Goal: Information Seeking & Learning: Learn about a topic

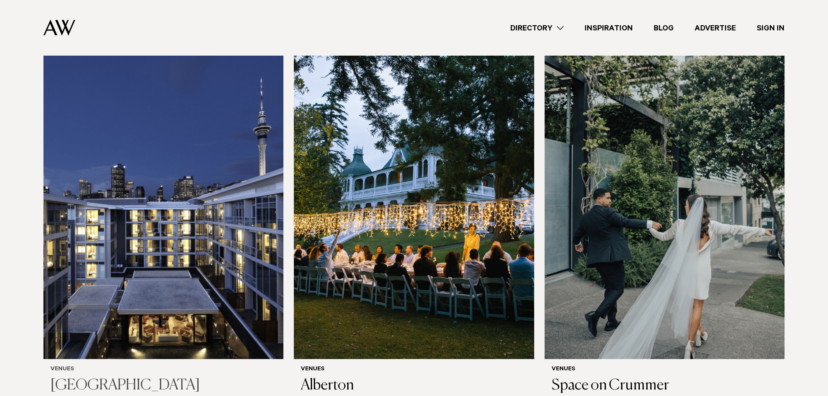
click at [187, 210] on img at bounding box center [163, 198] width 240 height 322
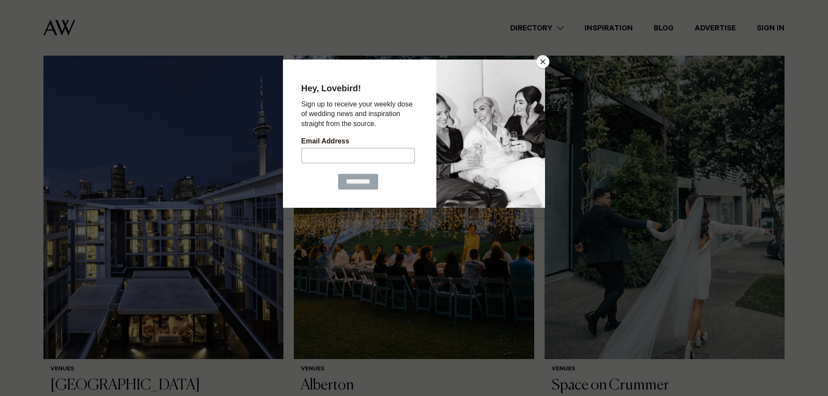
click at [547, 62] on button "Close" at bounding box center [542, 61] width 13 height 13
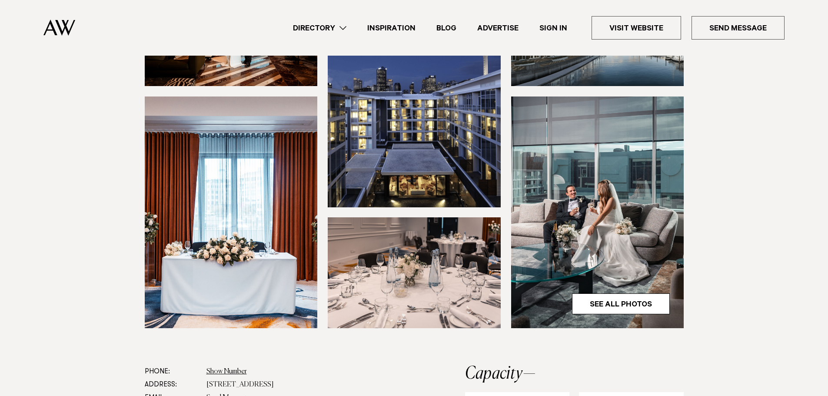
scroll to position [174, 0]
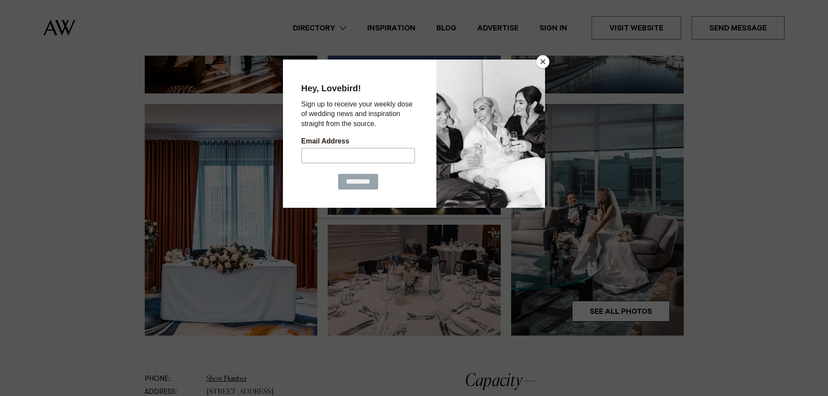
click at [544, 67] on button "Close" at bounding box center [542, 61] width 13 height 13
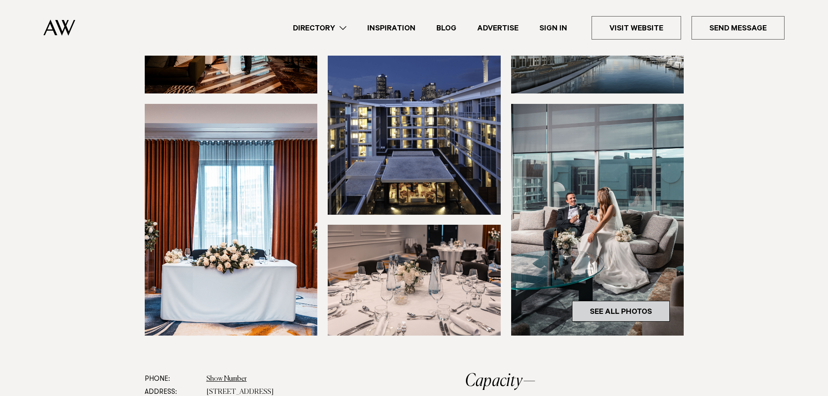
click at [616, 322] on link "See All Photos" at bounding box center [621, 311] width 98 height 21
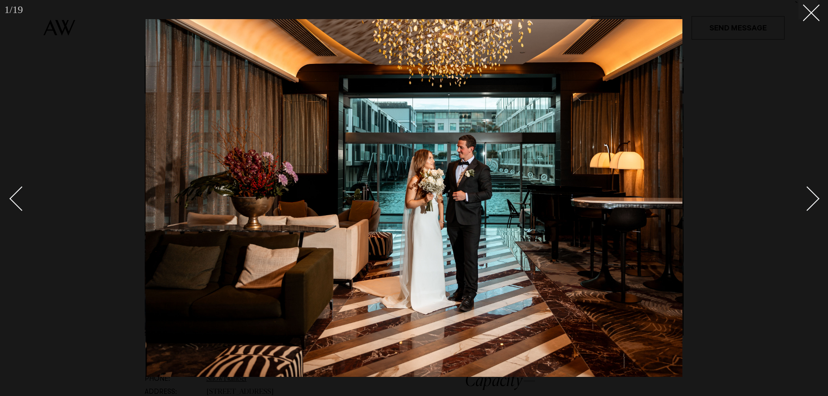
click at [808, 192] on div "Next slide" at bounding box center [807, 198] width 25 height 25
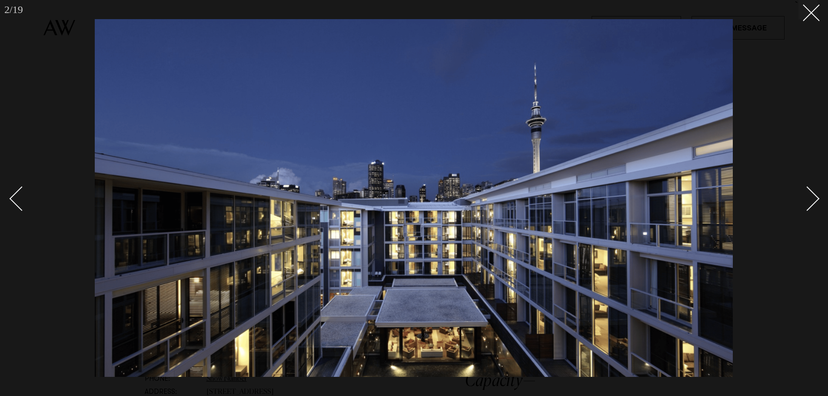
click at [808, 192] on div "Next slide" at bounding box center [807, 198] width 25 height 25
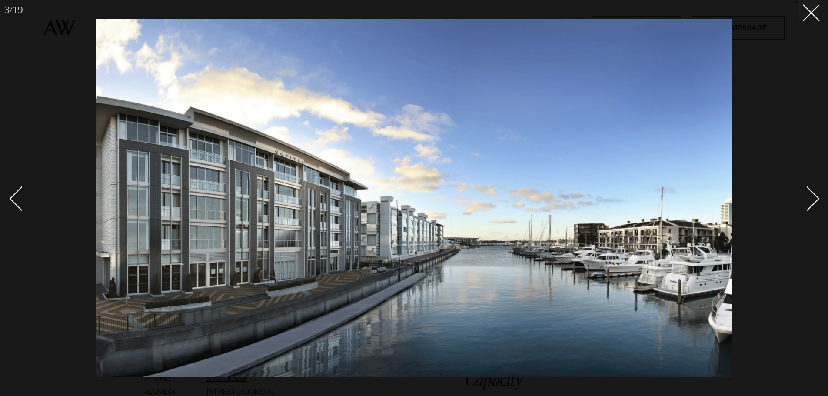
click at [808, 192] on div "Next slide" at bounding box center [807, 198] width 25 height 25
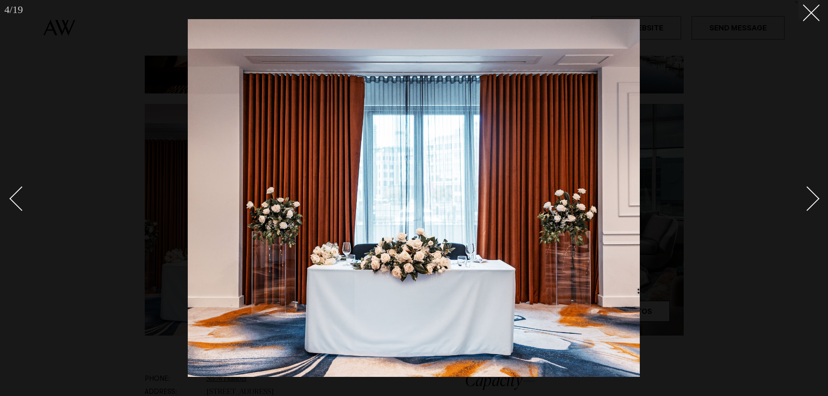
click at [808, 192] on div "Next slide" at bounding box center [807, 198] width 25 height 25
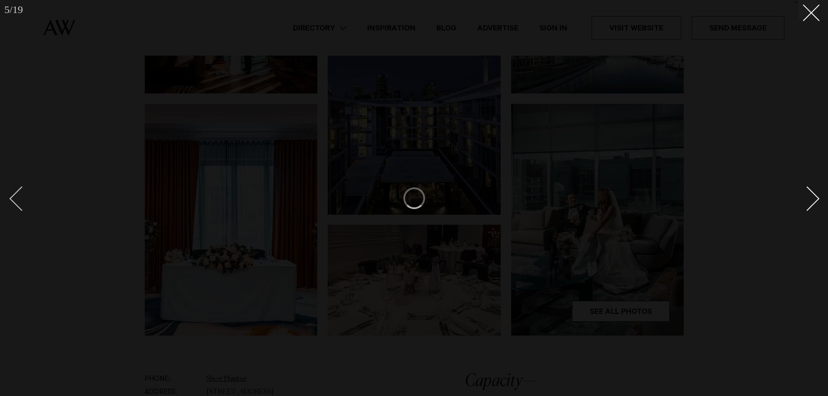
click at [21, 201] on div "Previous slide" at bounding box center [22, 198] width 25 height 25
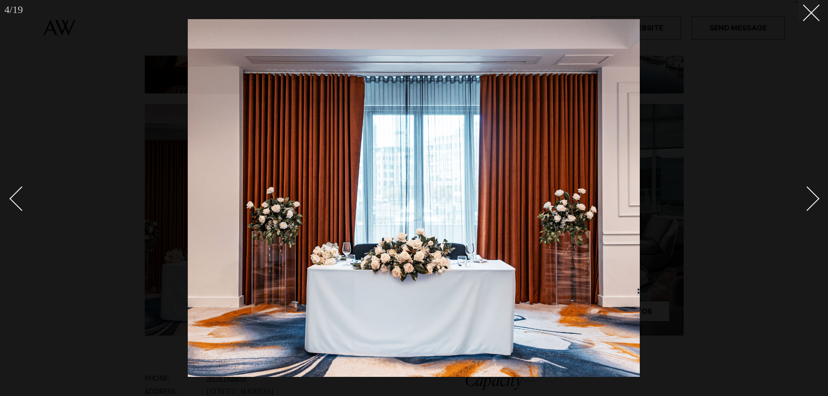
click at [807, 200] on div "Next slide" at bounding box center [807, 198] width 25 height 25
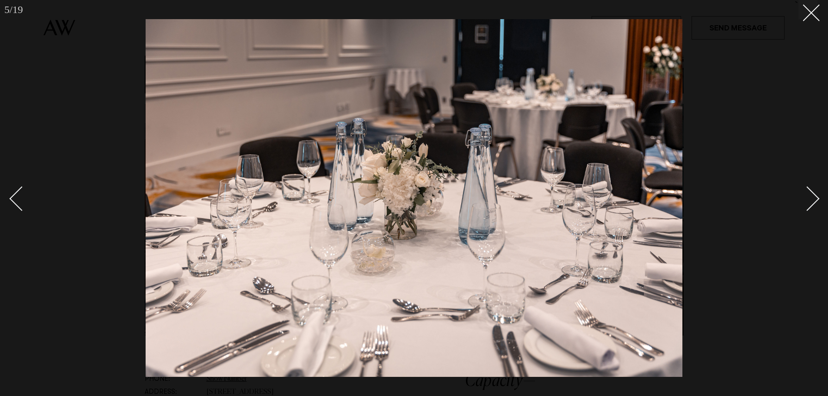
click at [807, 200] on div "Next slide" at bounding box center [807, 198] width 25 height 25
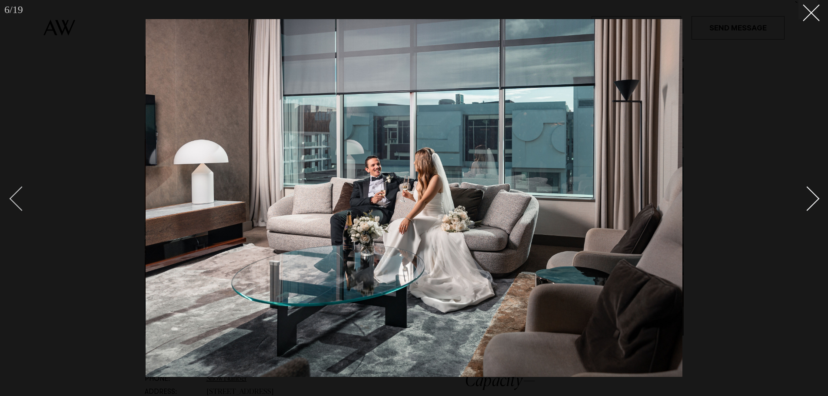
click at [16, 202] on div "Previous slide" at bounding box center [22, 198] width 25 height 25
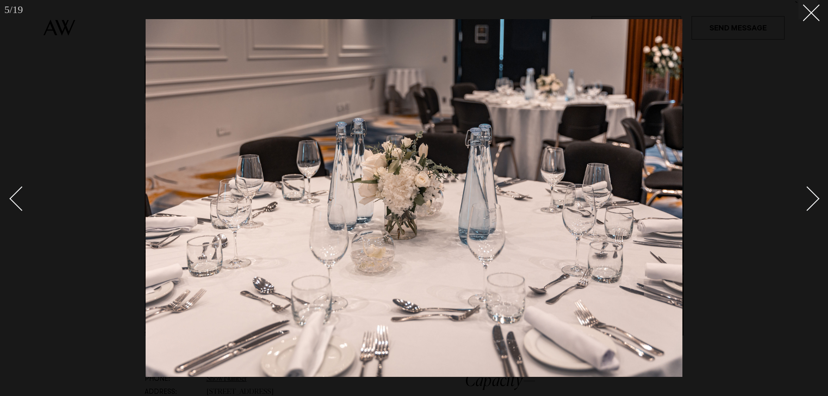
click at [817, 202] on link at bounding box center [802, 197] width 30 height 43
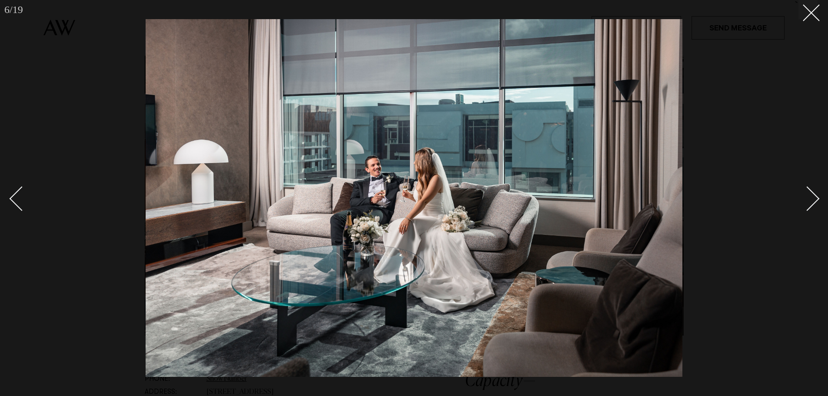
click at [817, 202] on link at bounding box center [802, 197] width 30 height 43
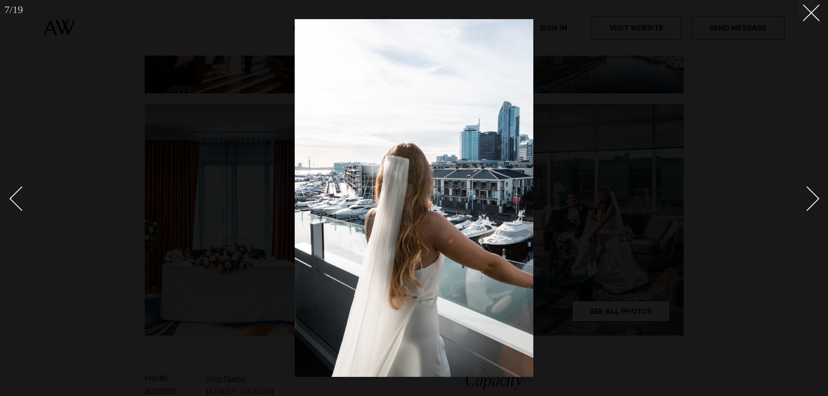
click at [817, 202] on link at bounding box center [802, 197] width 30 height 43
